Goal: Communication & Community: Answer question/provide support

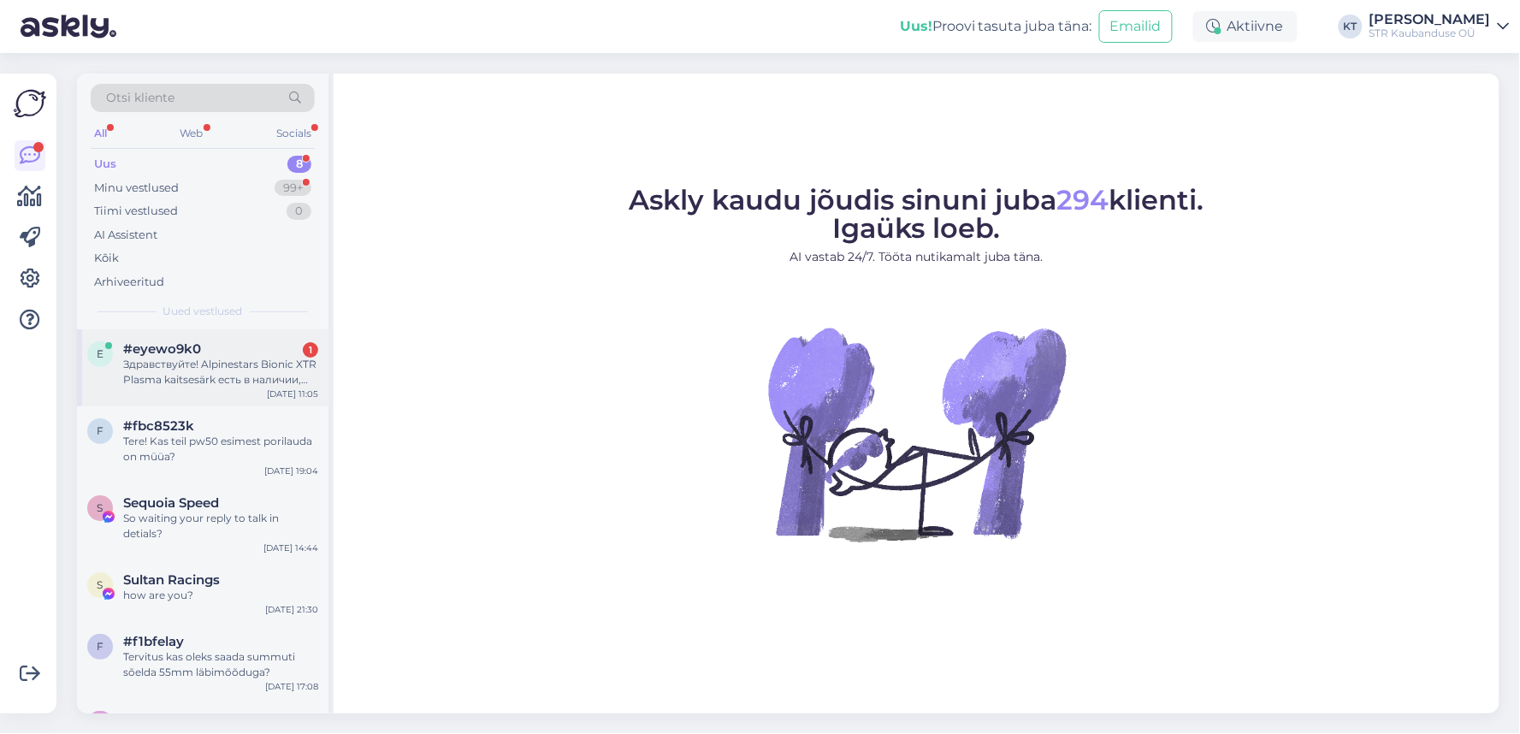
click at [252, 366] on div "Здравствуйте! Alpinestars Bionic XTR Plasma kaitsesärk есть в наличии, размер X…" at bounding box center [220, 372] width 195 height 31
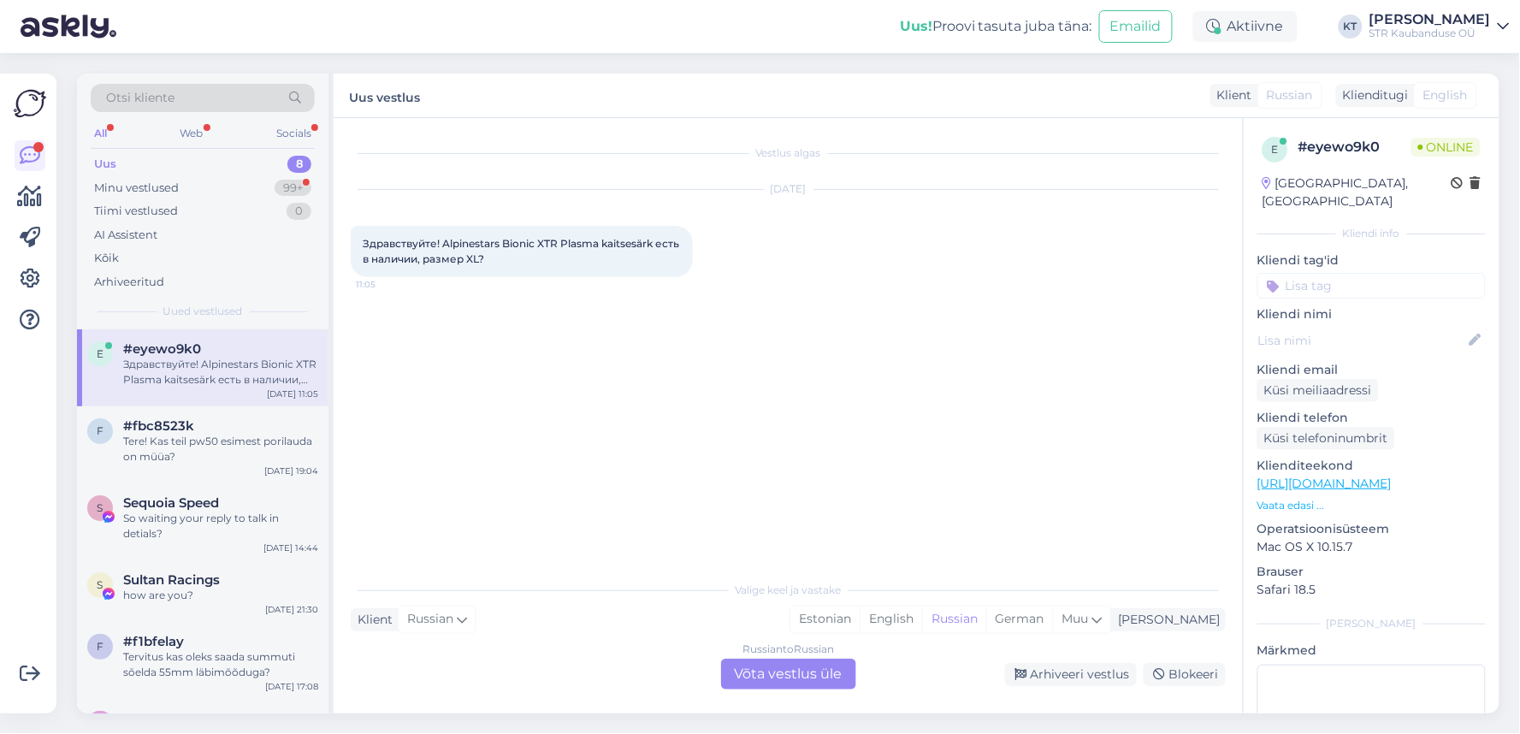
click at [754, 682] on div "Russian to Russian Võta vestlus üle" at bounding box center [788, 674] width 135 height 31
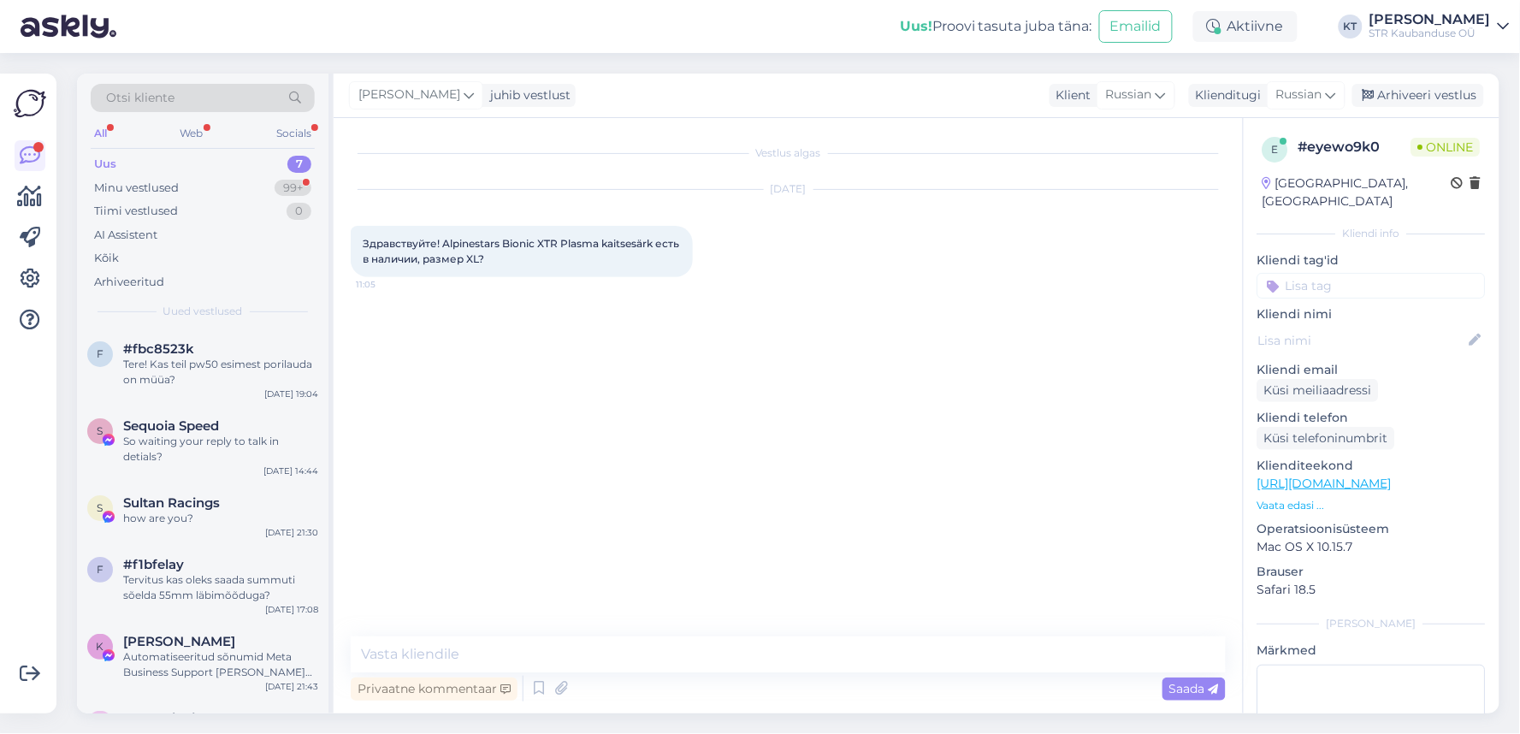
click at [543, 583] on div "Vestlus algas [DATE] Здравствуйте! Alpinestars Bionic XTR Plasma kaitsesärk ест…" at bounding box center [796, 378] width 890 height 486
click at [635, 573] on div "Vestlus algas [DATE] Здравствуйте! Alpinestars Bionic XTR Plasma kaitsesärk ест…" at bounding box center [796, 378] width 890 height 486
click at [1015, 680] on div "Privaatne kommentaar Saada" at bounding box center [788, 688] width 875 height 33
click at [998, 691] on div "Privaatne kommentaar Saada" at bounding box center [788, 688] width 875 height 33
click at [576, 652] on textarea at bounding box center [788, 654] width 875 height 36
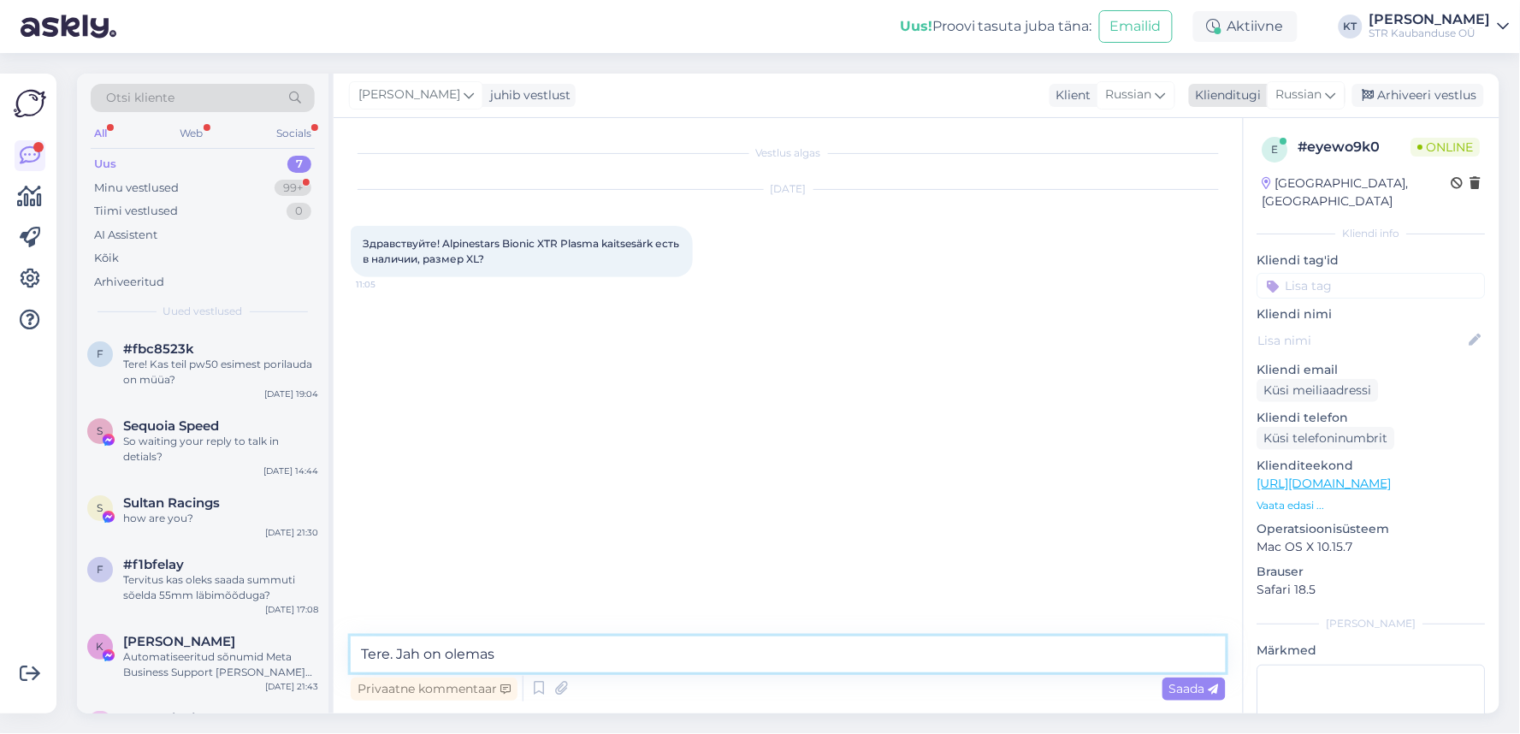
type textarea "Tere. Jah on olemas"
click at [1283, 98] on span "Russian" at bounding box center [1299, 95] width 46 height 19
type input "est"
click at [1256, 177] on link "Estonian" at bounding box center [1268, 170] width 188 height 27
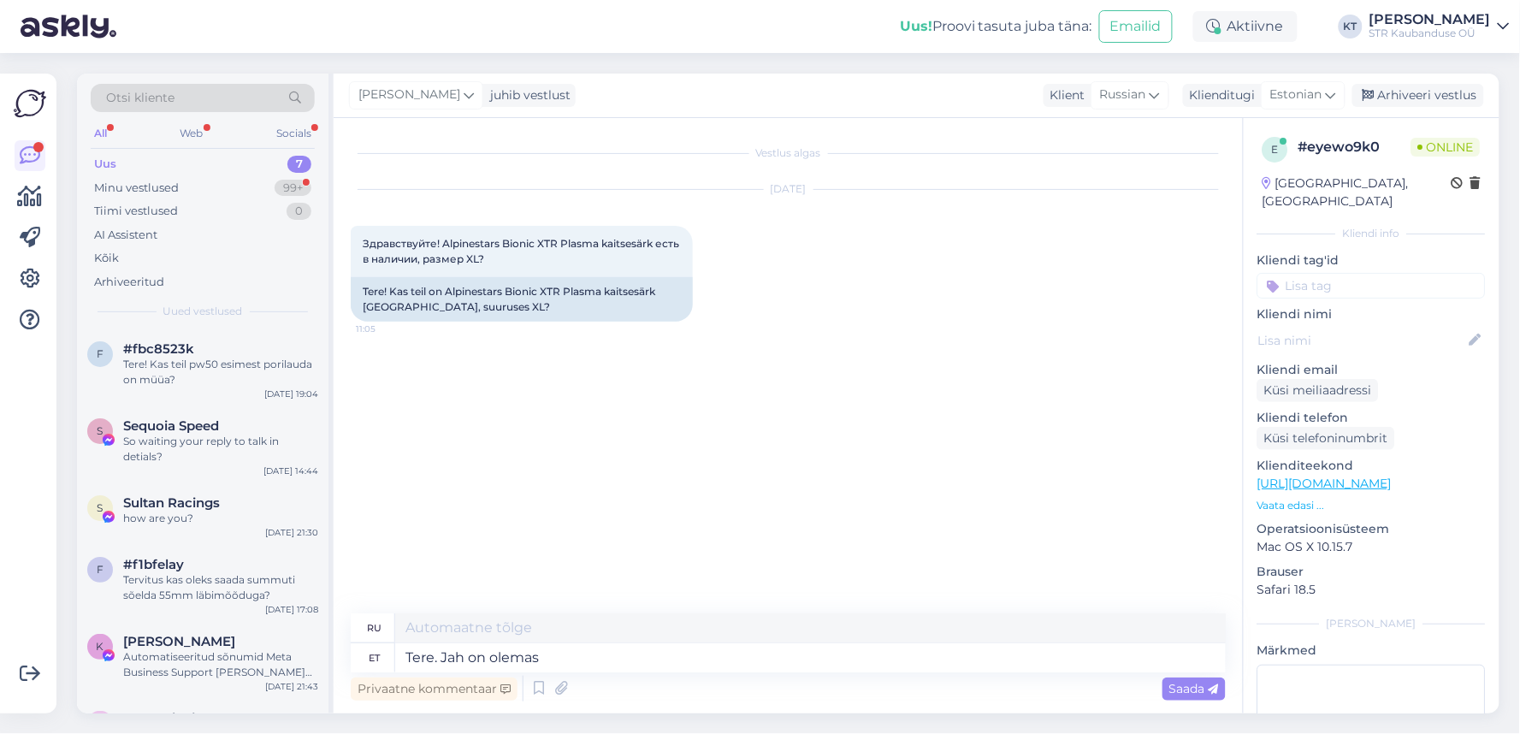
type textarea "Здравствуйте. Да, есть."
click at [491, 661] on textarea "Tere. Jah on olemas" at bounding box center [810, 657] width 831 height 29
type textarea "Tere. Jah on kohapeal olemas"
type textarea "Здравствуйте. Да, такой есть на сайте."
type textarea "Tere. Jah on kohapeal olemas"
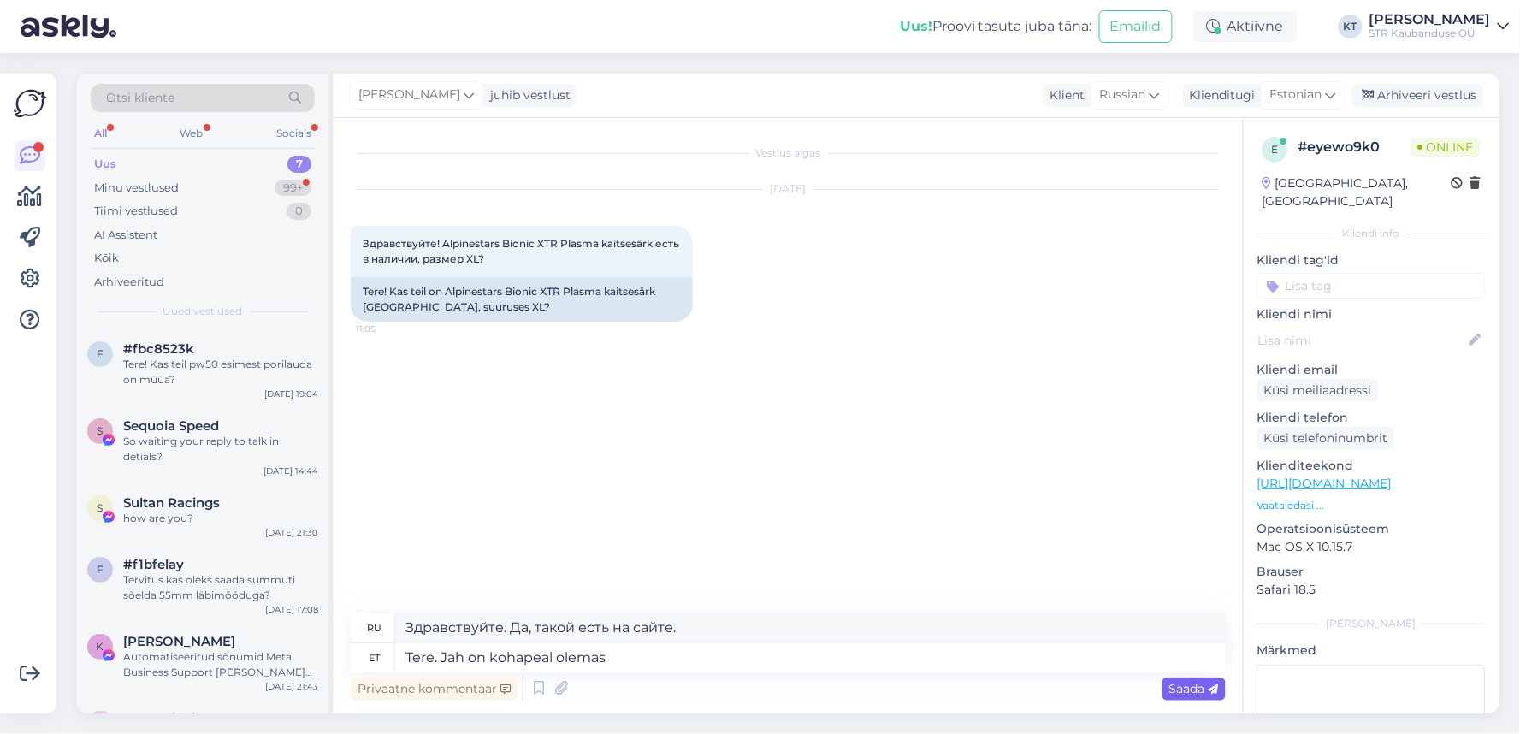
click at [1186, 681] on span "Saada" at bounding box center [1194, 688] width 50 height 15
